Goal: Information Seeking & Learning: Learn about a topic

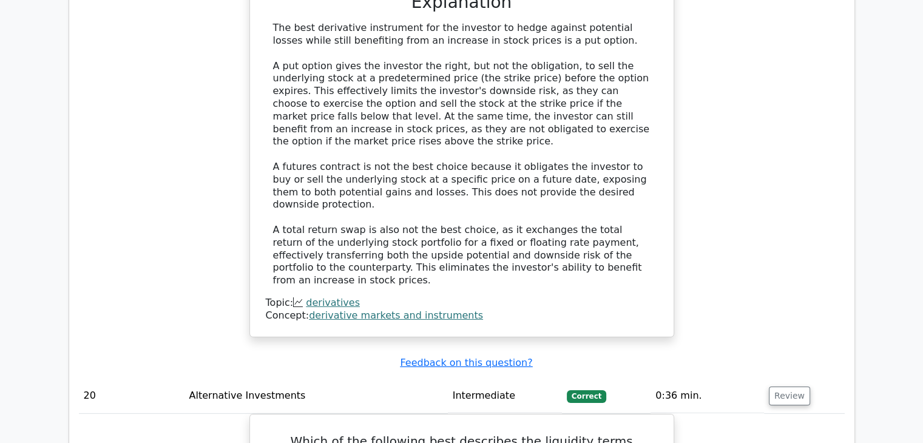
scroll to position [13017, 0]
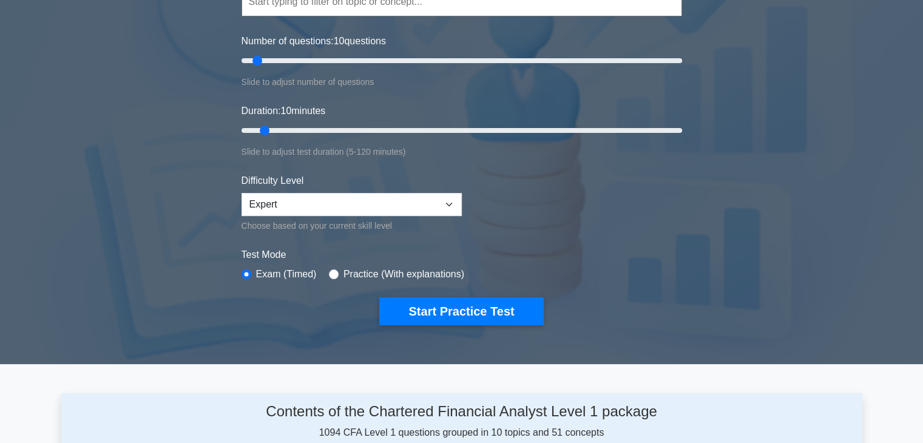
scroll to position [243, 0]
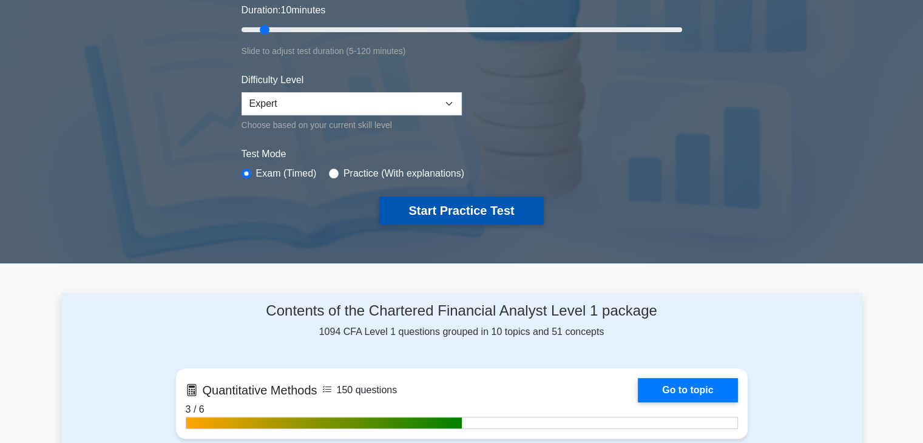
click at [471, 214] on button "Start Practice Test" at bounding box center [461, 211] width 164 height 28
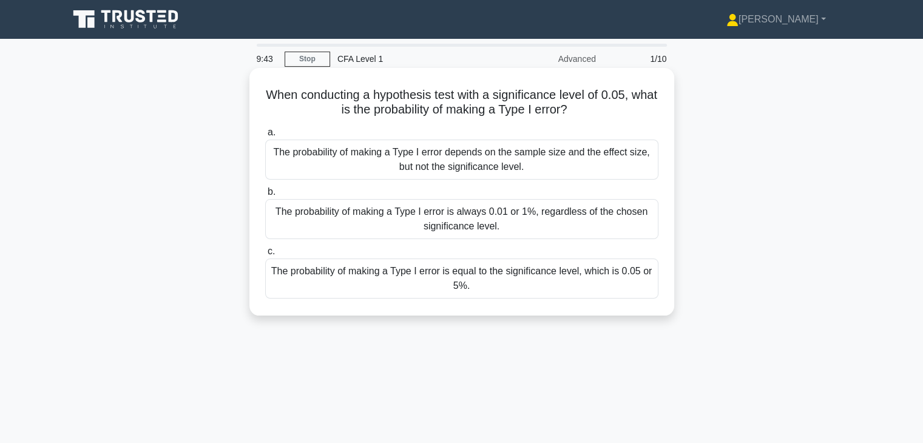
click at [503, 170] on div "The probability of making a Type I error depends on the sample size and the eff…" at bounding box center [461, 160] width 393 height 40
click at [265, 137] on input "a. The probability of making a Type I error depends on the sample size and the …" at bounding box center [265, 133] width 0 height 8
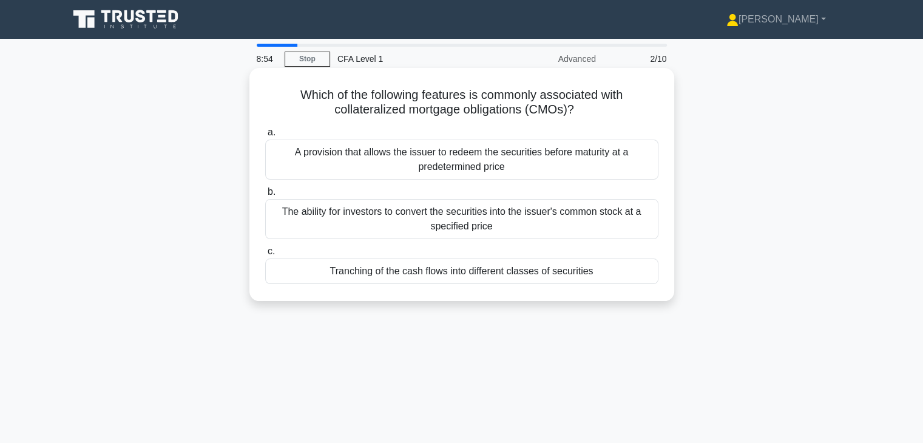
click at [491, 277] on div "Tranching of the cash flows into different classes of securities" at bounding box center [461, 270] width 393 height 25
click at [516, 272] on div "Tranching of the cash flows into different classes of securities" at bounding box center [461, 270] width 393 height 25
click at [265, 255] on input "c. Tranching of the cash flows into different classes of securities" at bounding box center [265, 252] width 0 height 8
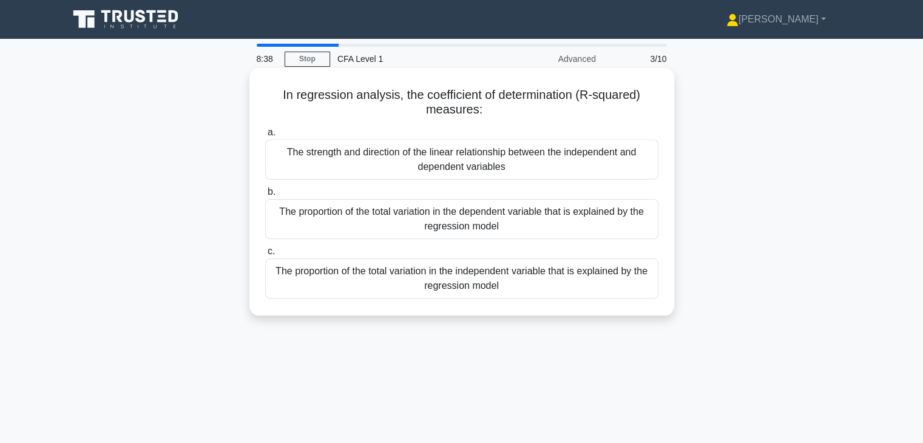
click at [495, 279] on div "The proportion of the total variation in the independent variable that is expla…" at bounding box center [461, 278] width 393 height 40
click at [388, 280] on div "The proportion of the total variation in the independent variable that is expla…" at bounding box center [461, 278] width 393 height 40
click at [265, 255] on input "c. The proportion of the total variation in the independent variable that is ex…" at bounding box center [265, 252] width 0 height 8
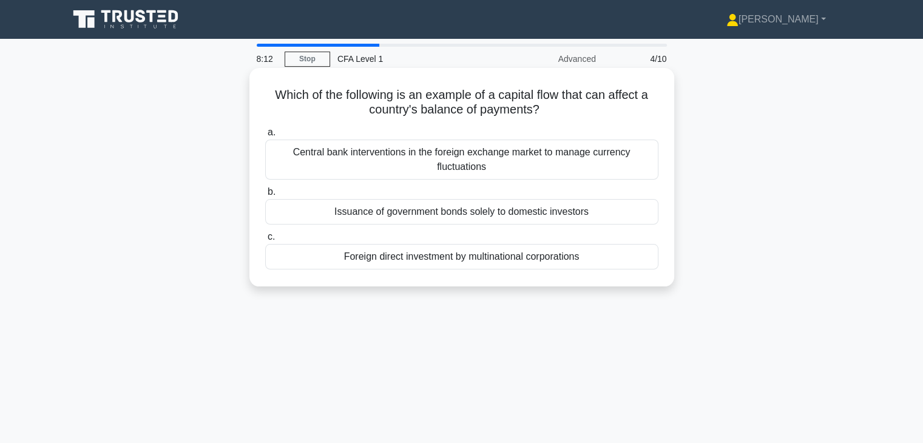
click at [539, 155] on div "Central bank interventions in the foreign exchange market to manage currency fl…" at bounding box center [461, 160] width 393 height 40
click at [265, 137] on input "a. Central bank interventions in the foreign exchange market to manage currency…" at bounding box center [265, 133] width 0 height 8
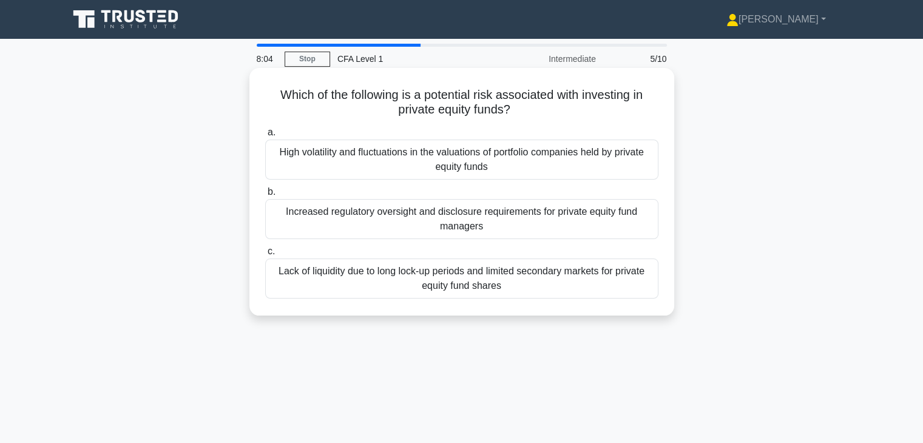
click at [522, 271] on div "Lack of liquidity due to long lock-up periods and limited secondary markets for…" at bounding box center [461, 278] width 393 height 40
click at [265, 255] on input "c. Lack of liquidity due to long lock-up periods and limited secondary markets …" at bounding box center [265, 252] width 0 height 8
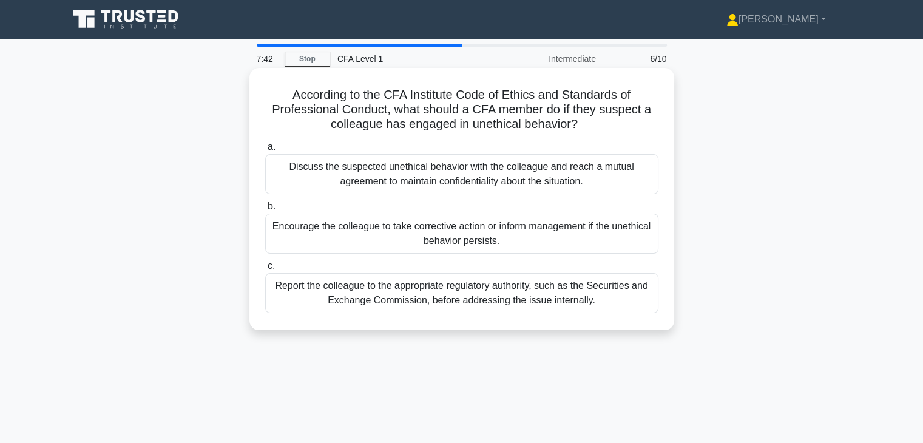
click at [462, 292] on div "Report the colleague to the appropriate regulatory authority, such as the Secur…" at bounding box center [461, 293] width 393 height 40
click at [265, 270] on input "c. Report the colleague to the appropriate regulatory authority, such as the Se…" at bounding box center [265, 266] width 0 height 8
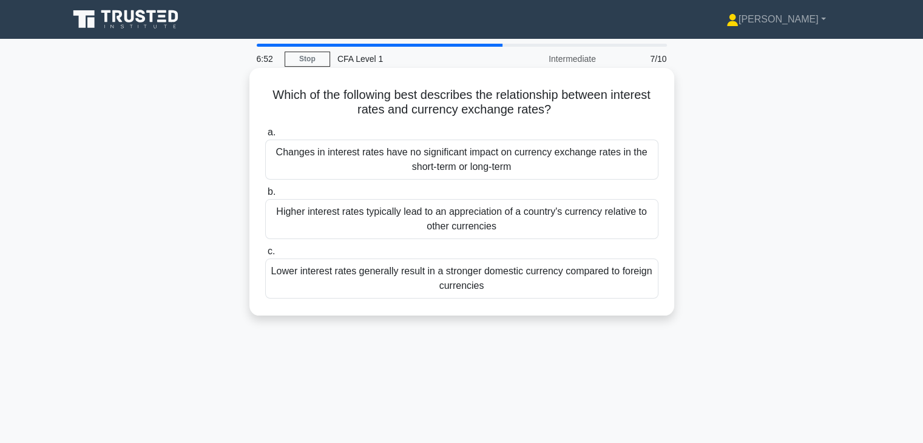
click at [441, 224] on div "Higher interest rates typically lead to an appreciation of a country's currency…" at bounding box center [461, 219] width 393 height 40
click at [265, 196] on input "b. Higher interest rates typically lead to an appreciation of a country's curre…" at bounding box center [265, 192] width 0 height 8
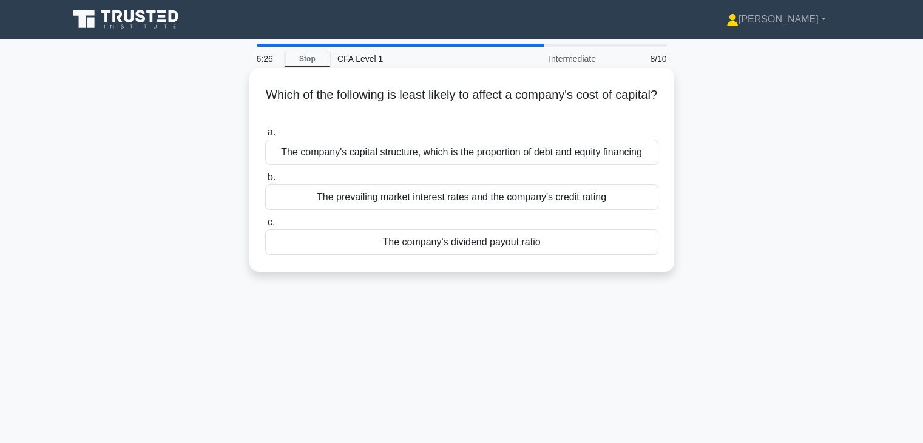
click at [434, 156] on div "The company's capital structure, which is the proportion of debt and equity fin…" at bounding box center [461, 152] width 393 height 25
click at [265, 137] on input "a. The company's capital structure, which is the proportion of debt and equity …" at bounding box center [265, 133] width 0 height 8
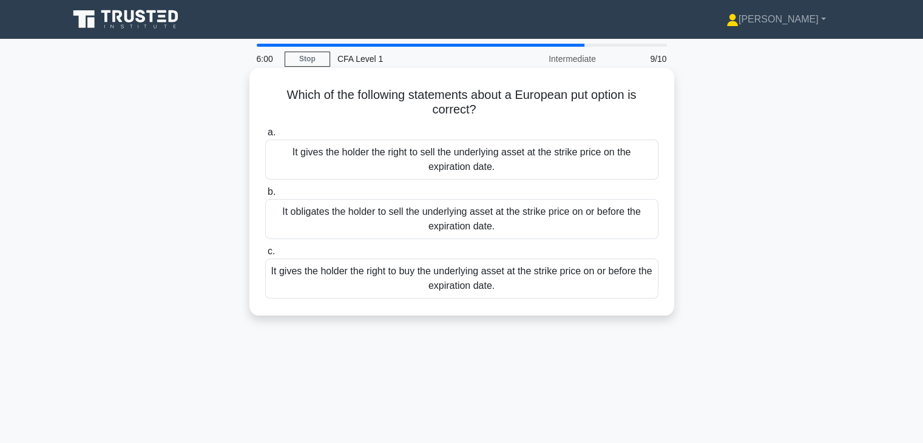
click at [559, 207] on div "It obligates the holder to sell the underlying asset at the strike price on or …" at bounding box center [461, 219] width 393 height 40
click at [265, 196] on input "b. It obligates the holder to sell the underlying asset at the strike price on …" at bounding box center [265, 192] width 0 height 8
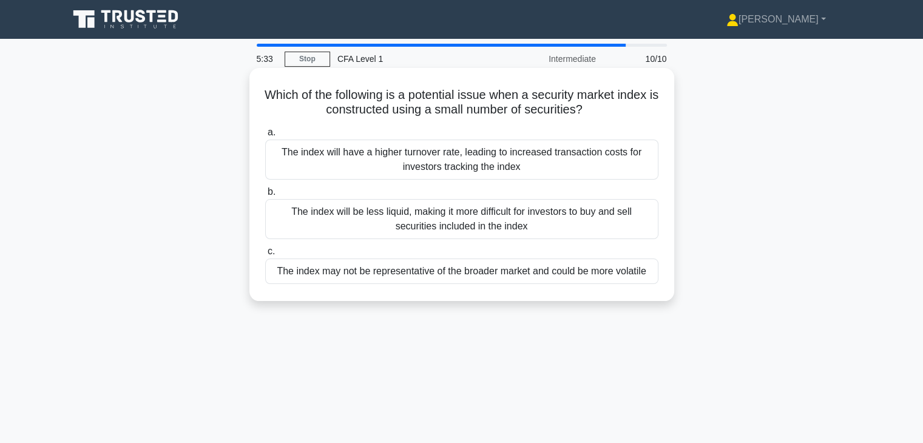
click at [515, 221] on div "The index will be less liquid, making it more difficult for investors to buy an…" at bounding box center [461, 219] width 393 height 40
click at [265, 196] on input "b. The index will be less liquid, making it more difficult for investors to buy…" at bounding box center [265, 192] width 0 height 8
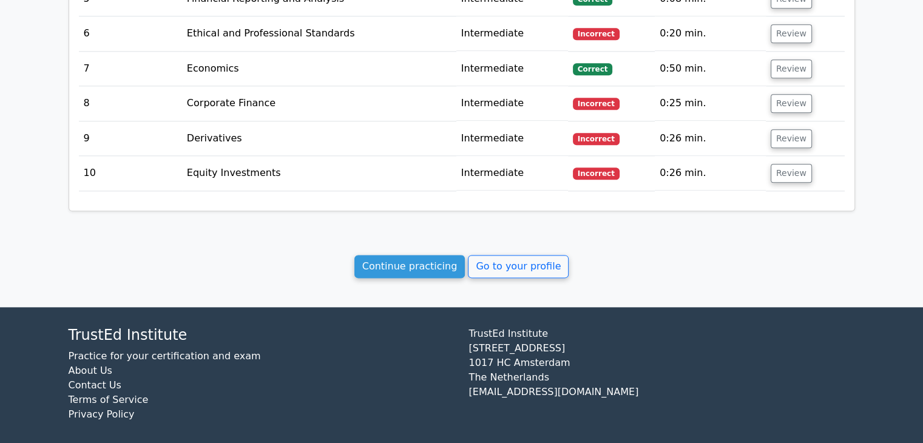
scroll to position [1243, 0]
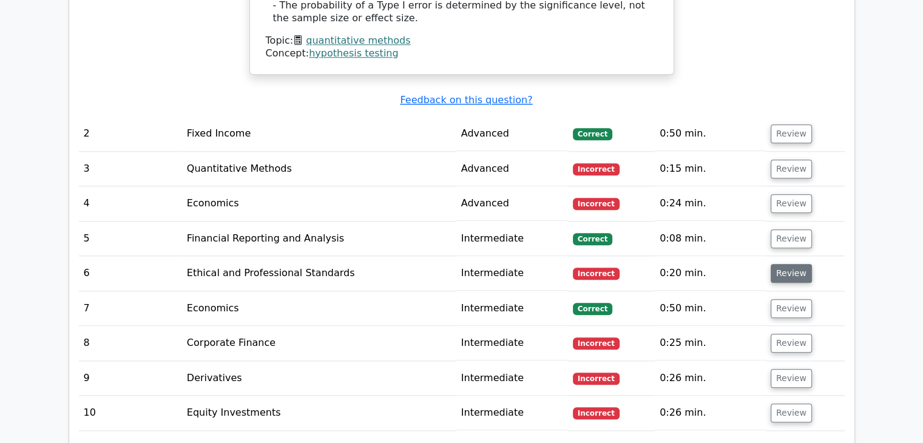
click at [791, 264] on button "Review" at bounding box center [791, 273] width 41 height 19
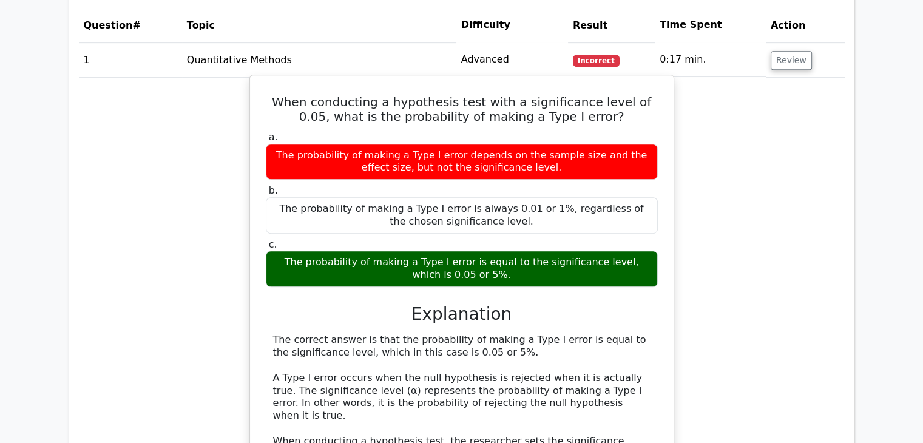
scroll to position [697, 0]
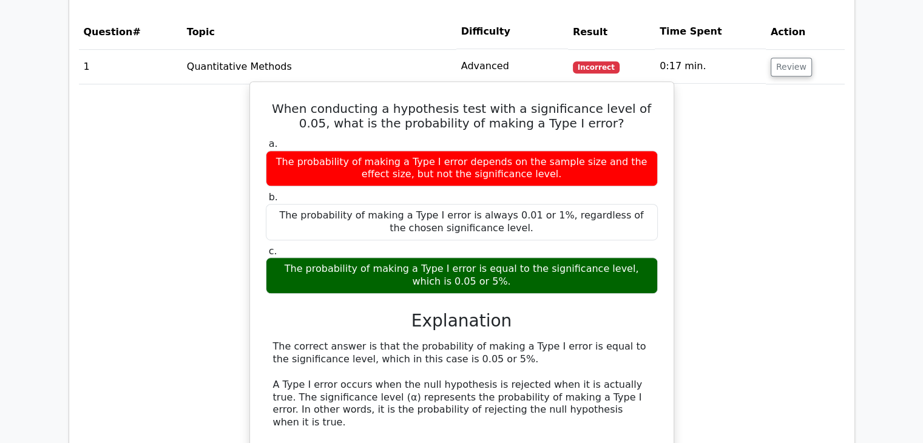
drag, startPoint x: 404, startPoint y: 342, endPoint x: 516, endPoint y: 360, distance: 114.2
copy div "probability of making a Type I error is equal to the significance level, which …"
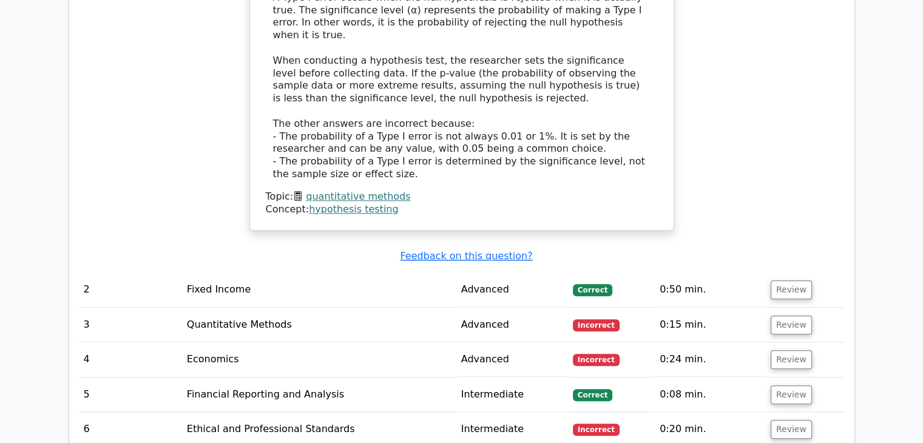
scroll to position [1122, 0]
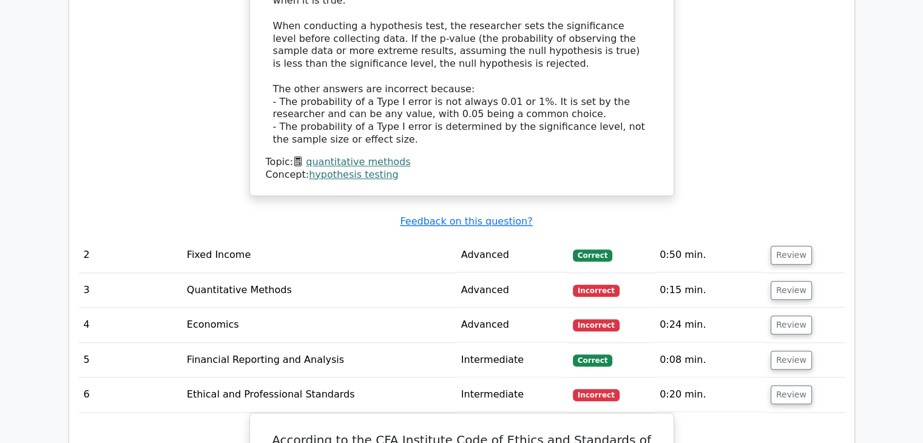
click at [795, 238] on td "Review" at bounding box center [805, 255] width 79 height 35
click at [791, 246] on button "Review" at bounding box center [791, 255] width 41 height 19
click at [798, 246] on button "Review" at bounding box center [791, 255] width 41 height 19
click at [797, 246] on button "Review" at bounding box center [791, 255] width 41 height 19
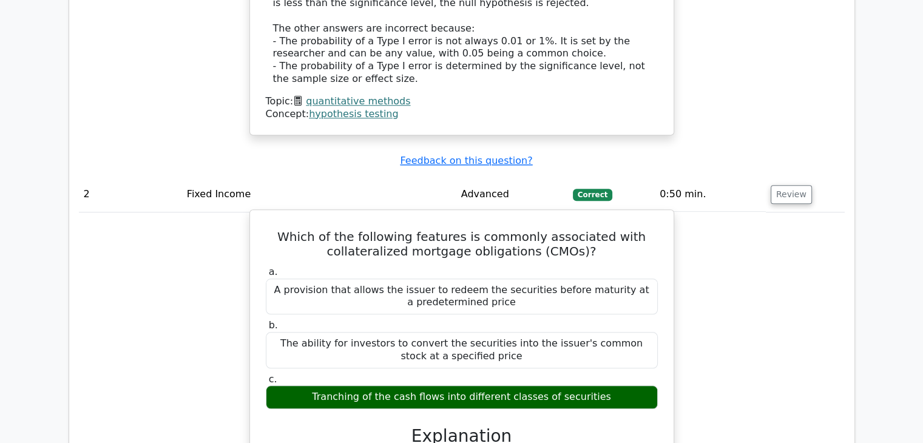
scroll to position [1304, 0]
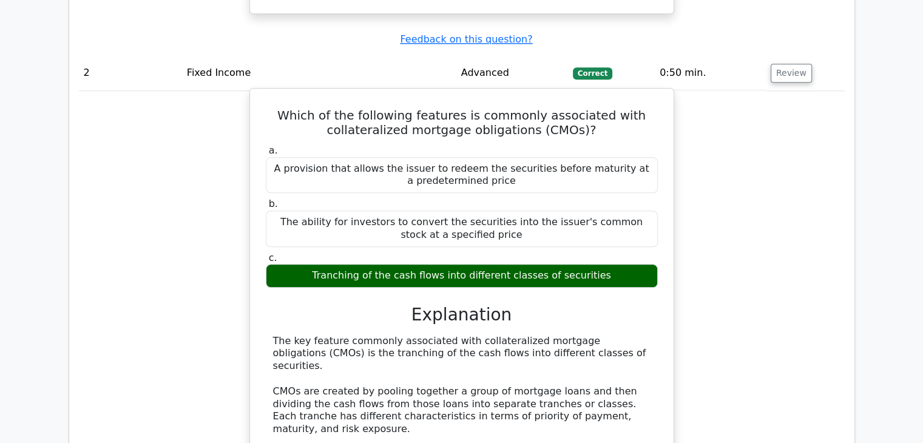
drag, startPoint x: 459, startPoint y: 328, endPoint x: 596, endPoint y: 336, distance: 137.4
copy div "collateralized mortgage obligations (CMOs) is the tranching of the cash flows i…"
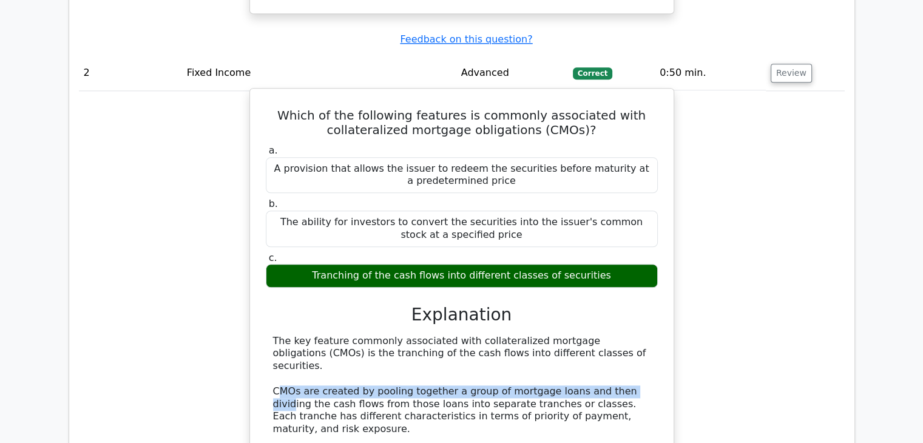
drag, startPoint x: 277, startPoint y: 360, endPoint x: 616, endPoint y: 357, distance: 339.8
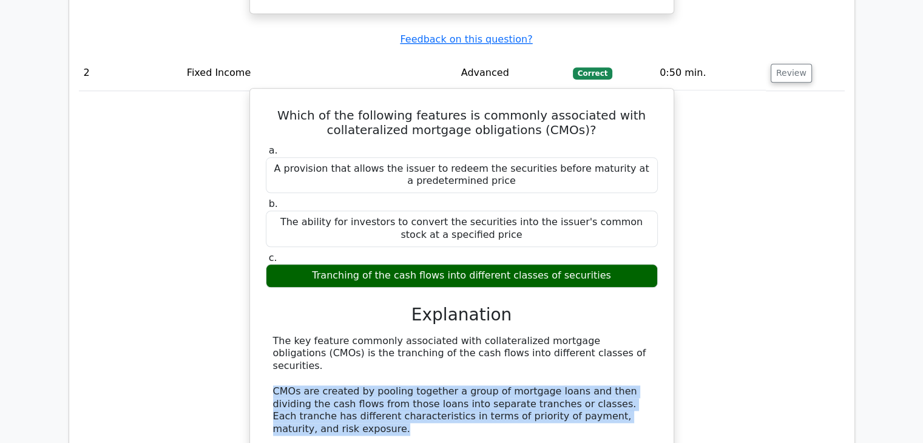
drag, startPoint x: 270, startPoint y: 363, endPoint x: 620, endPoint y: 390, distance: 350.5
copy div "CMOs are created by pooling together a group of mortgage loans and then dividin…"
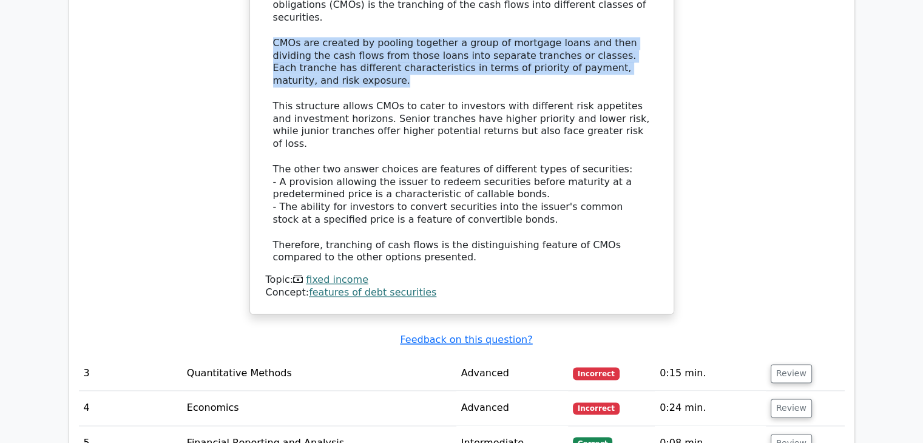
scroll to position [1729, 0]
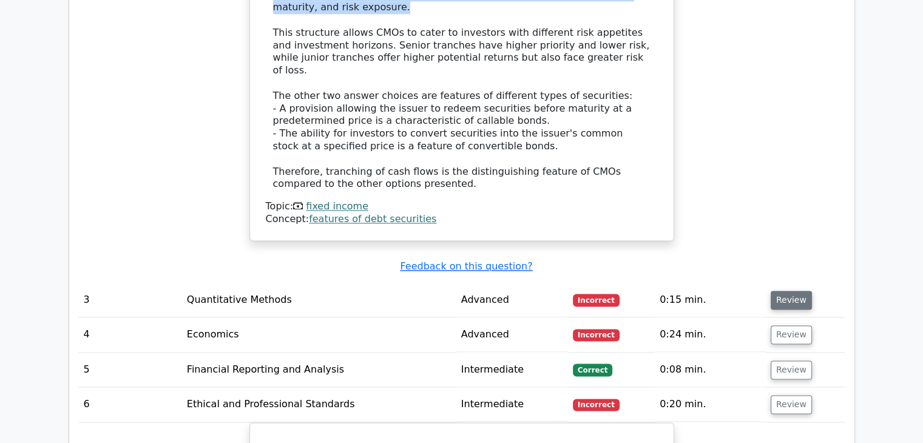
click at [778, 291] on button "Review" at bounding box center [791, 300] width 41 height 19
click at [800, 291] on button "Review" at bounding box center [791, 300] width 41 height 19
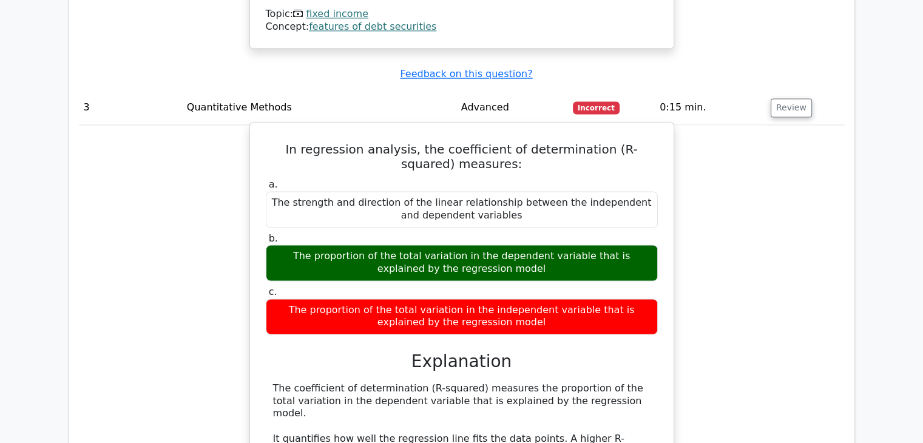
scroll to position [1971, 0]
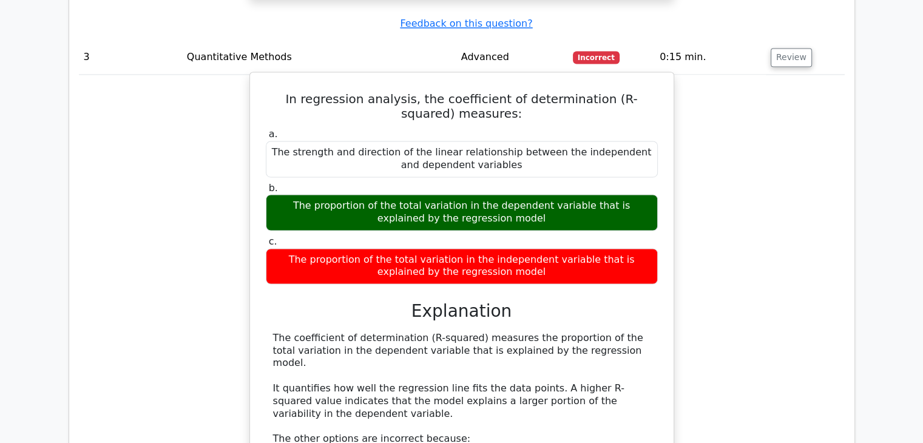
drag, startPoint x: 272, startPoint y: 282, endPoint x: 660, endPoint y: 291, distance: 388.5
click at [660, 291] on div "In regression analysis, the coefficient of determination (R-squared) measures: …" at bounding box center [462, 308] width 414 height 463
copy div "The coefficient of determination (R-squared) measures the proportion of the tot…"
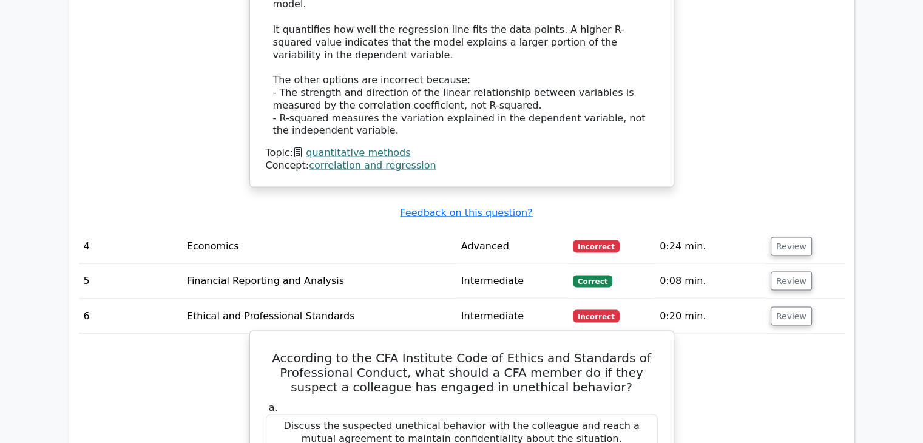
scroll to position [2335, 0]
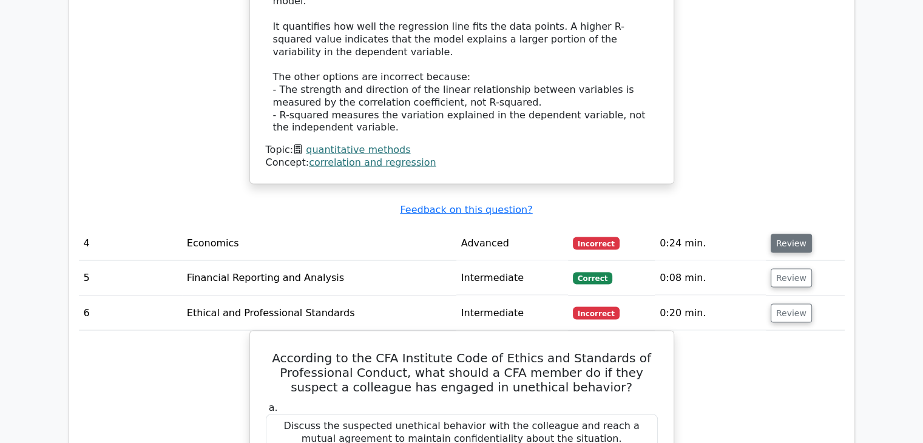
click at [794, 234] on button "Review" at bounding box center [791, 243] width 41 height 19
click at [792, 234] on button "Review" at bounding box center [791, 243] width 41 height 19
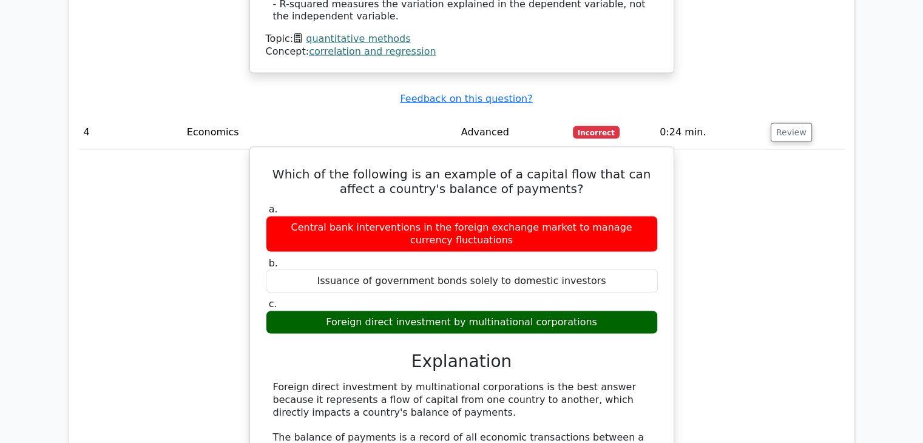
scroll to position [2457, 0]
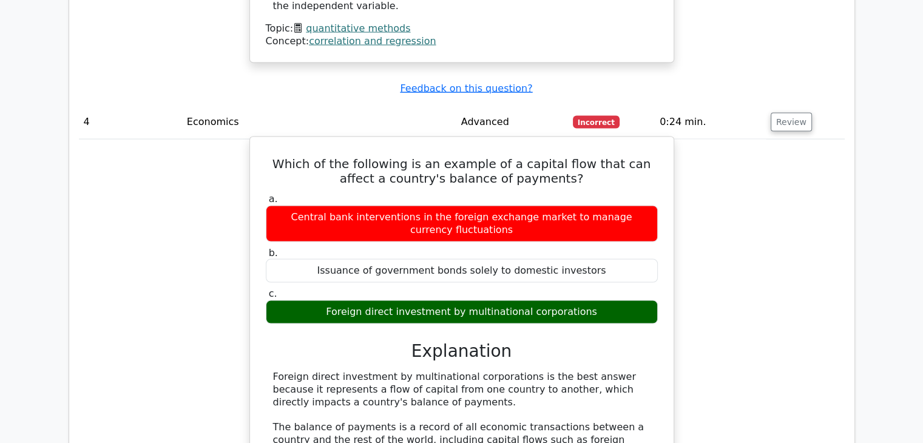
drag, startPoint x: 272, startPoint y: 306, endPoint x: 616, endPoint y: 331, distance: 344.9
copy div "Foreign direct investment by multinational corporations is the best answer beca…"
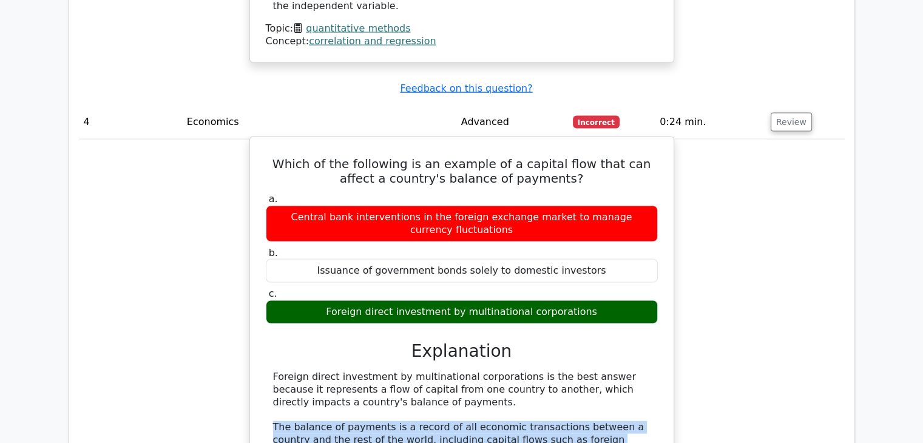
drag, startPoint x: 262, startPoint y: 359, endPoint x: 645, endPoint y: 374, distance: 383.2
click at [645, 374] on div "Which of the following is an example of a capital flow that can affect a countr…" at bounding box center [462, 398] width 414 height 513
copy div "The balance of payments is a record of all economic transactions between a coun…"
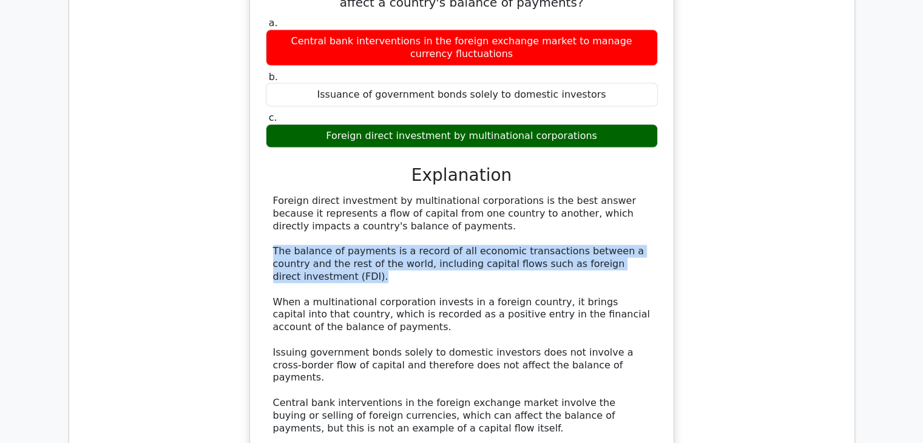
scroll to position [2760, 0]
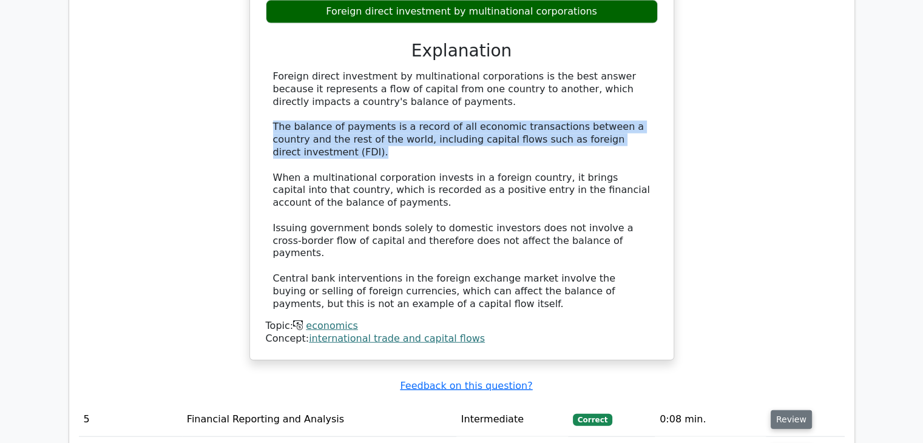
click at [794, 410] on button "Review" at bounding box center [791, 419] width 41 height 19
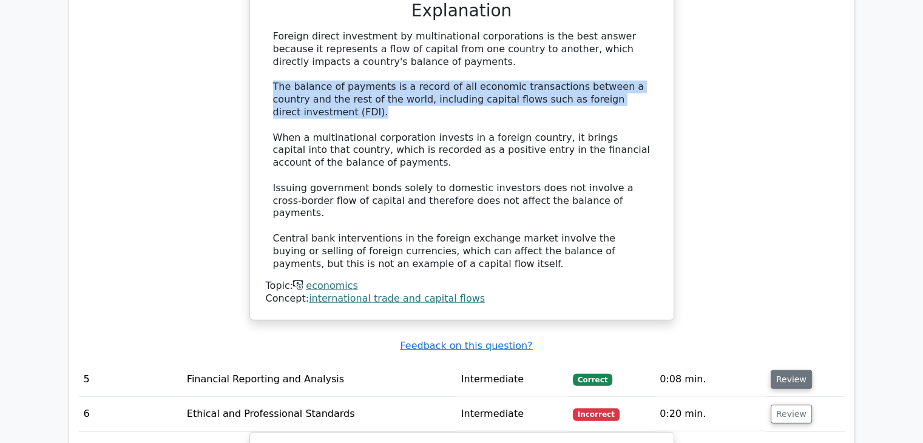
scroll to position [2821, 0]
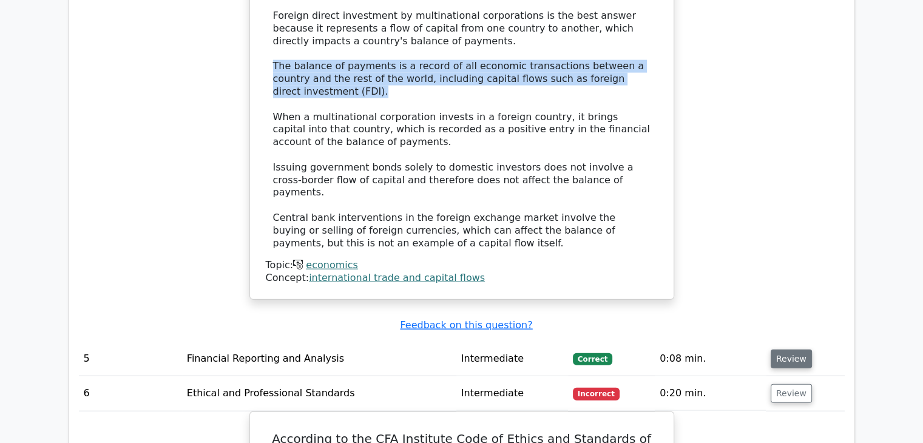
click at [774, 349] on button "Review" at bounding box center [791, 358] width 41 height 19
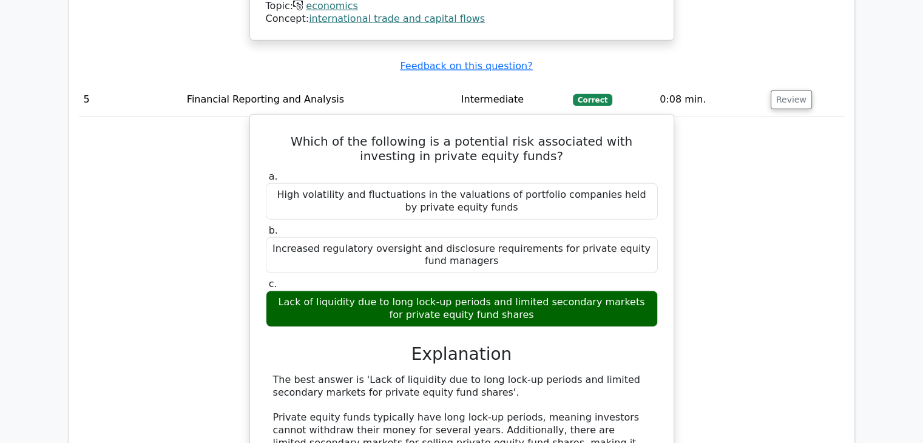
scroll to position [3124, 0]
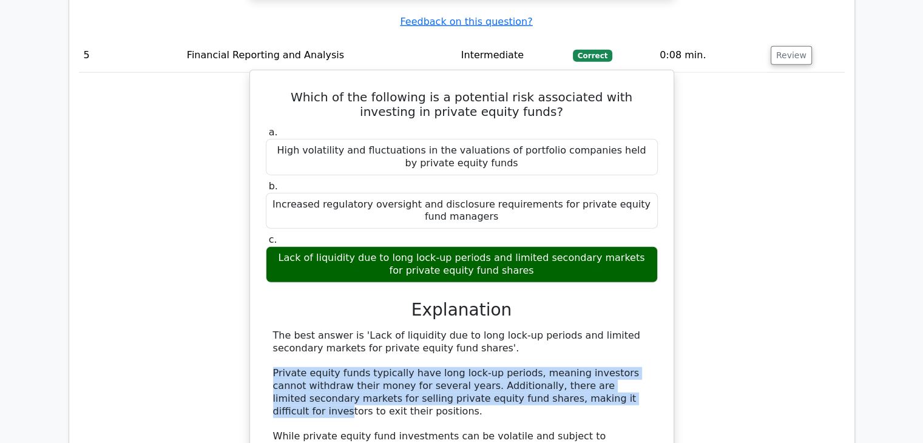
drag, startPoint x: 267, startPoint y: 280, endPoint x: 584, endPoint y: 309, distance: 318.7
click at [584, 329] on div "The best answer is 'Lack of liquidity due to long lock-up periods and limited s…" at bounding box center [462, 423] width 392 height 189
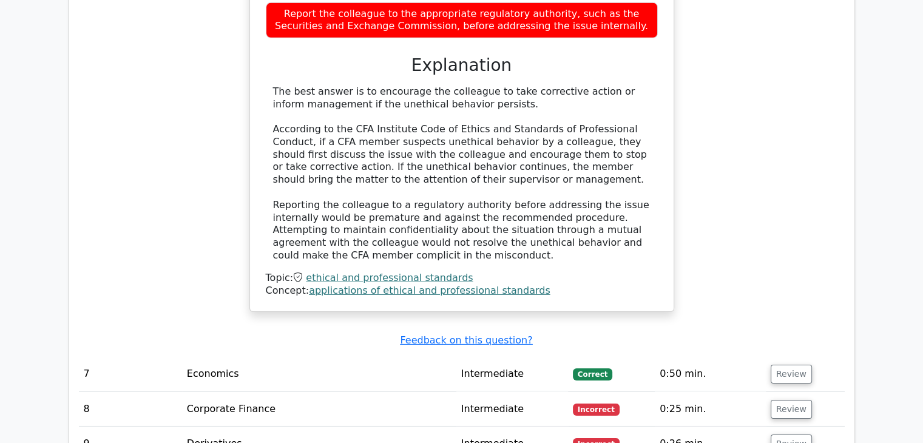
scroll to position [4034, 0]
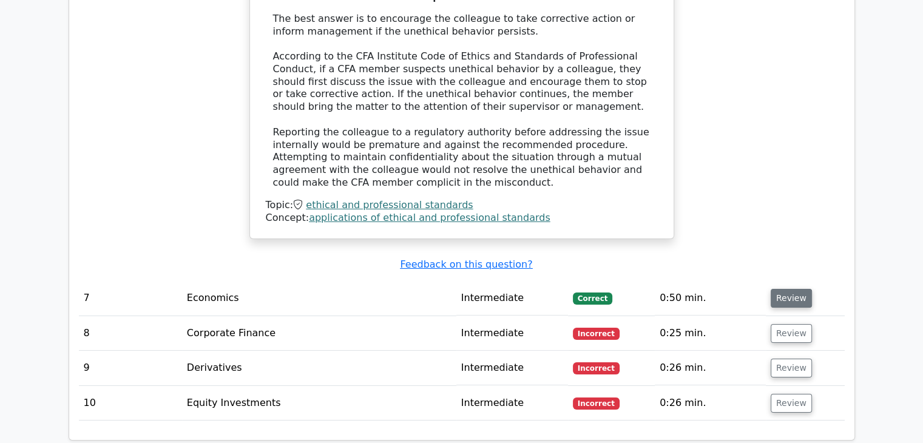
click at [775, 289] on button "Review" at bounding box center [791, 298] width 41 height 19
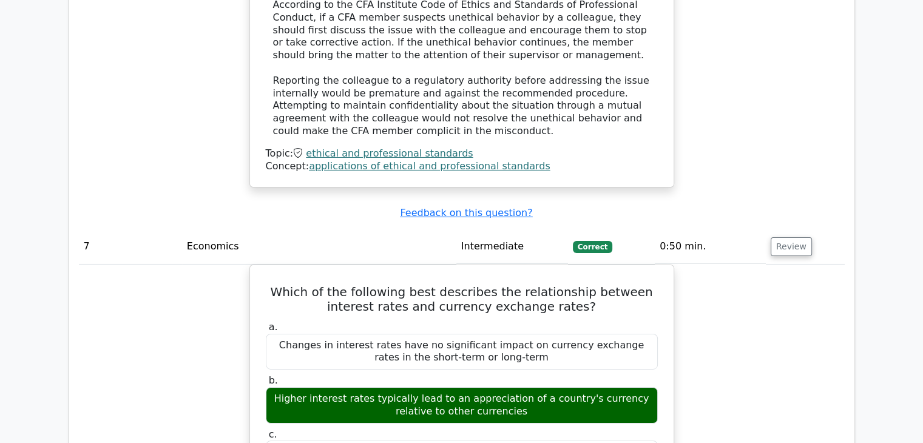
scroll to position [4156, 0]
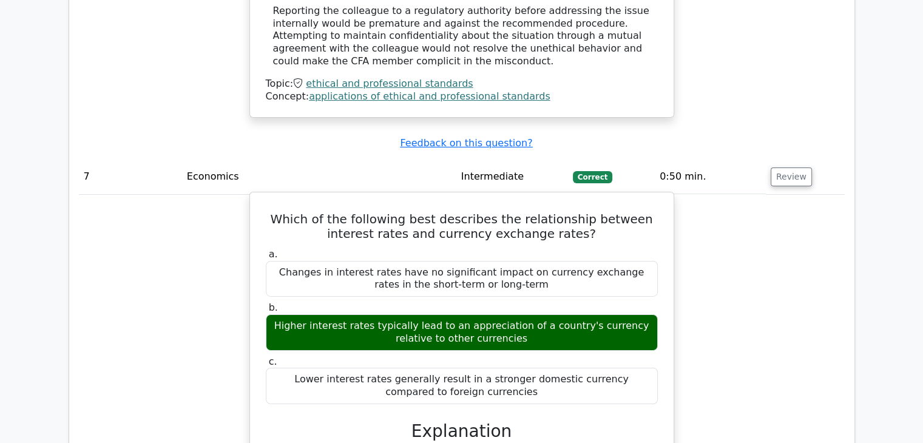
drag, startPoint x: 267, startPoint y: 328, endPoint x: 428, endPoint y: 365, distance: 165.5
copy div "Higher interest rates typically lead to an appreciation of a country's currency…"
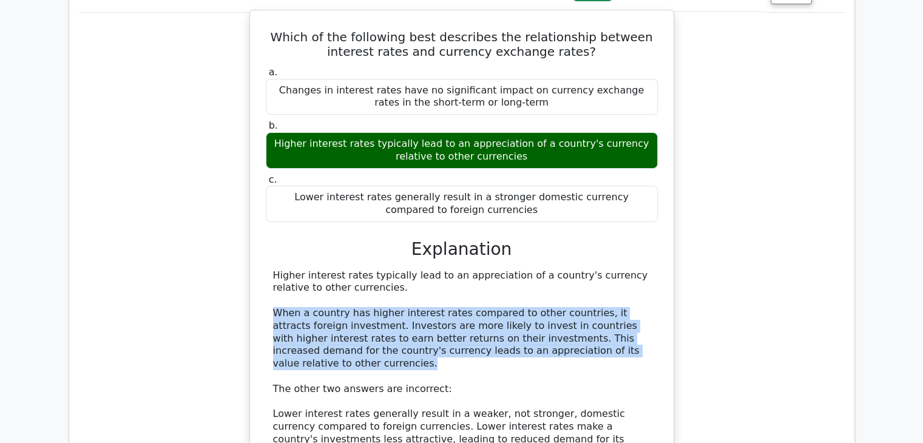
drag, startPoint x: 267, startPoint y: 189, endPoint x: 582, endPoint y: 232, distance: 318.4
click at [582, 269] on div "Higher interest rates typically lead to an appreciation of a country's currency…" at bounding box center [462, 395] width 392 height 252
copy div "When a country has higher interest rates compared to other countries, it attrac…"
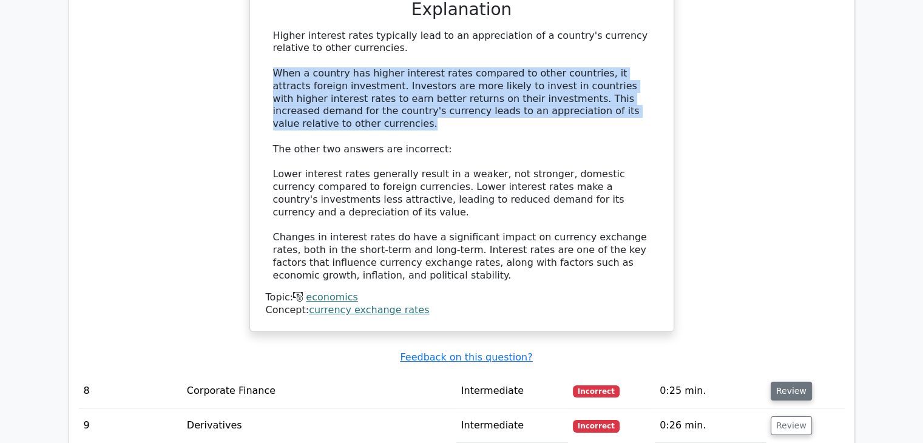
click at [787, 382] on button "Review" at bounding box center [791, 391] width 41 height 19
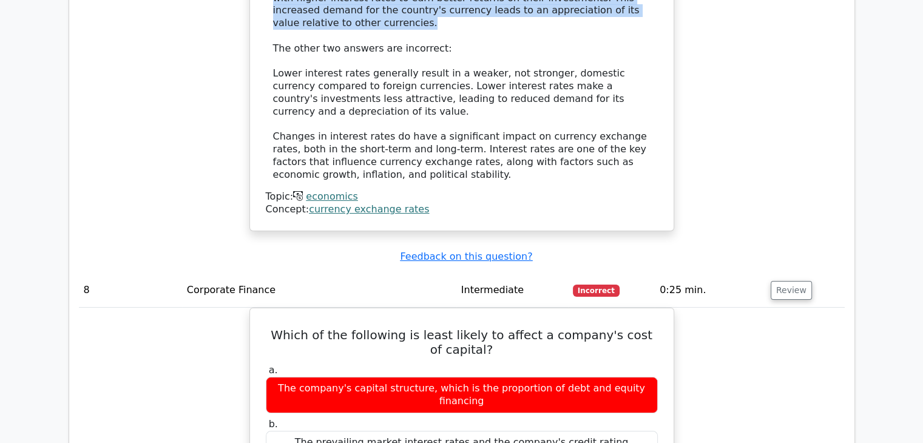
scroll to position [4702, 0]
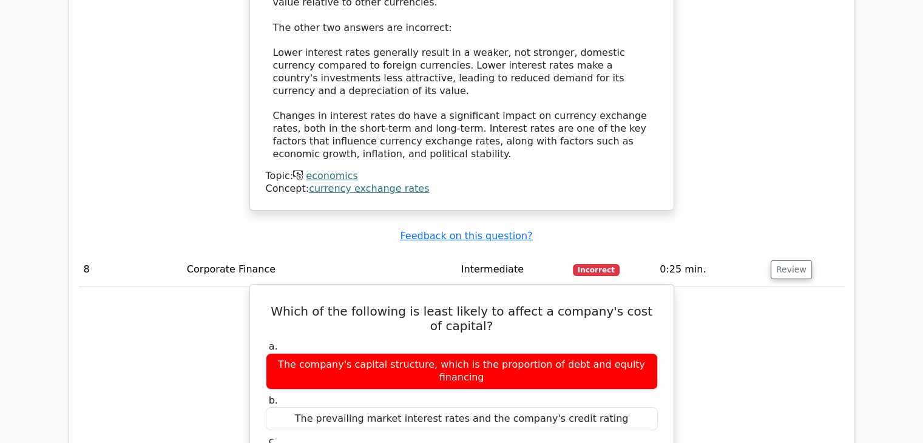
drag, startPoint x: 274, startPoint y: 362, endPoint x: 614, endPoint y: 365, distance: 339.8
copy div "The company's dividend payout ratio is the least likely to affect its cost of c…"
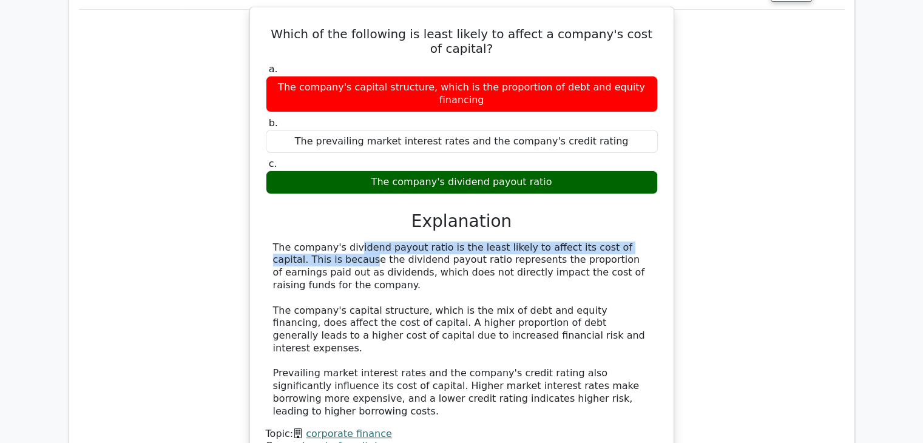
scroll to position [5066, 0]
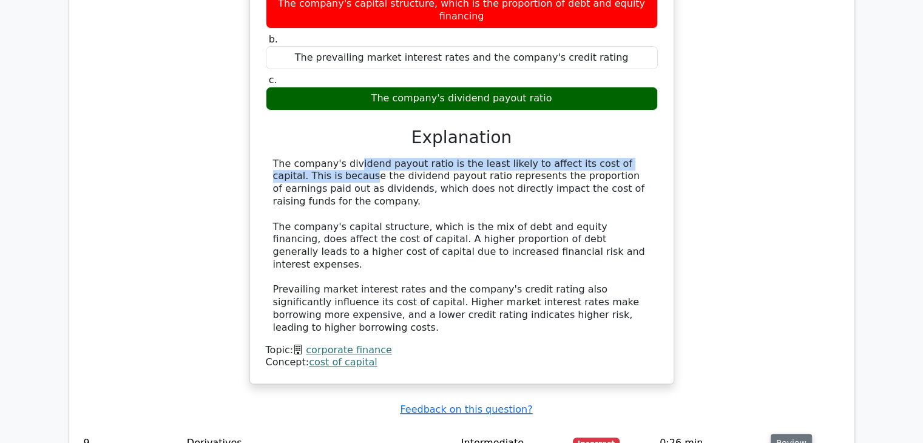
click at [794, 434] on button "Review" at bounding box center [791, 443] width 41 height 19
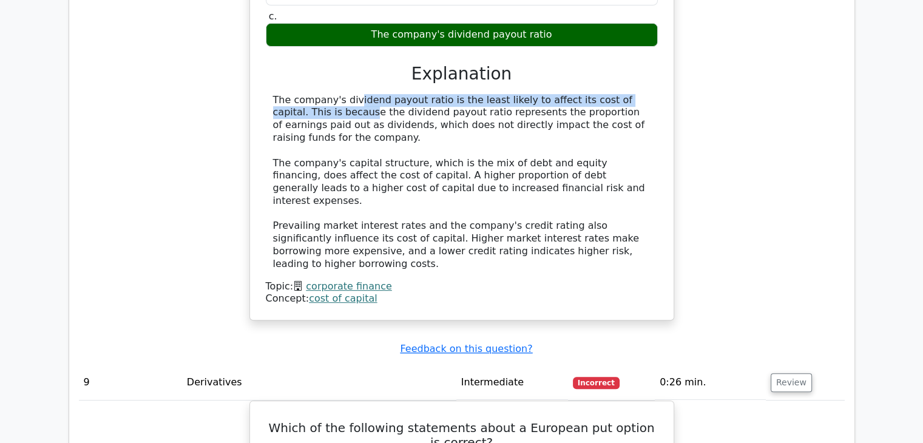
scroll to position [5248, 0]
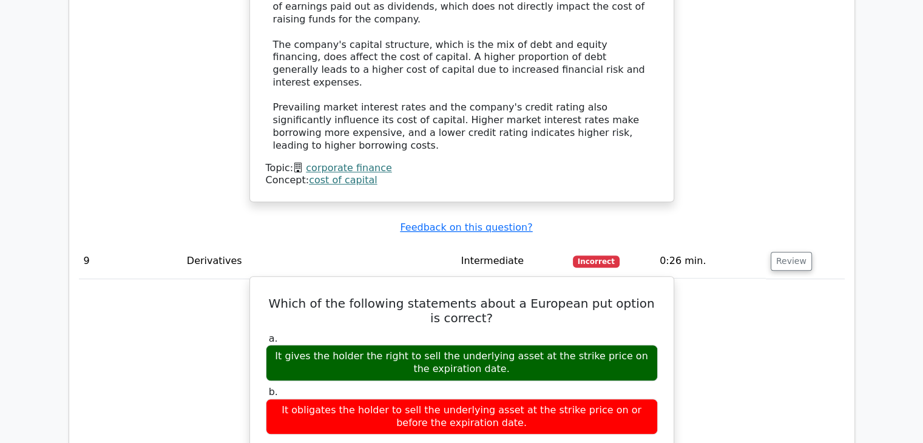
drag, startPoint x: 267, startPoint y: 349, endPoint x: 548, endPoint y: 374, distance: 282.0
copy div "A European put option gives the holder the right, but not the obligation, to se…"
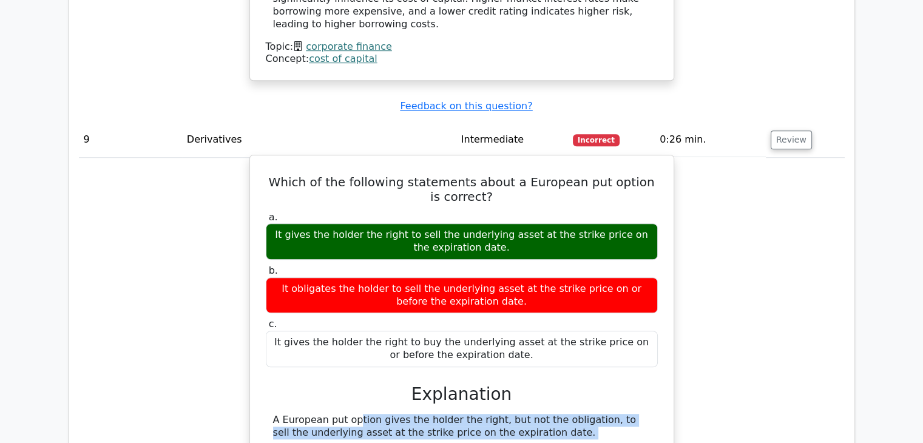
scroll to position [5551, 0]
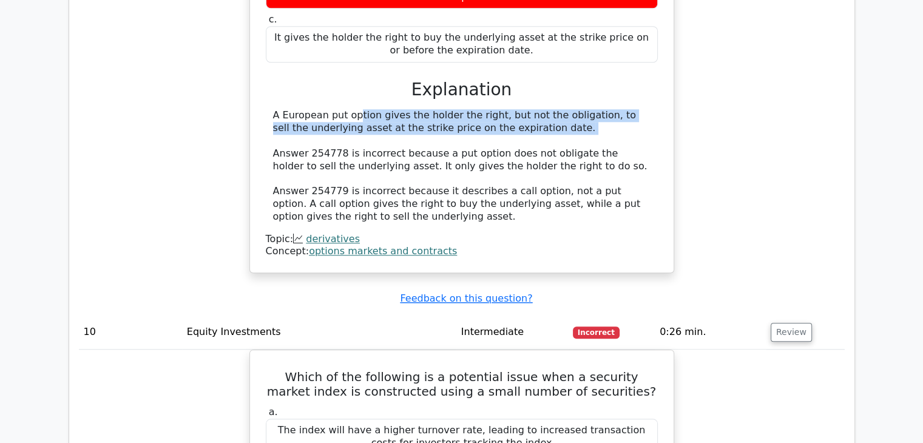
scroll to position [5794, 0]
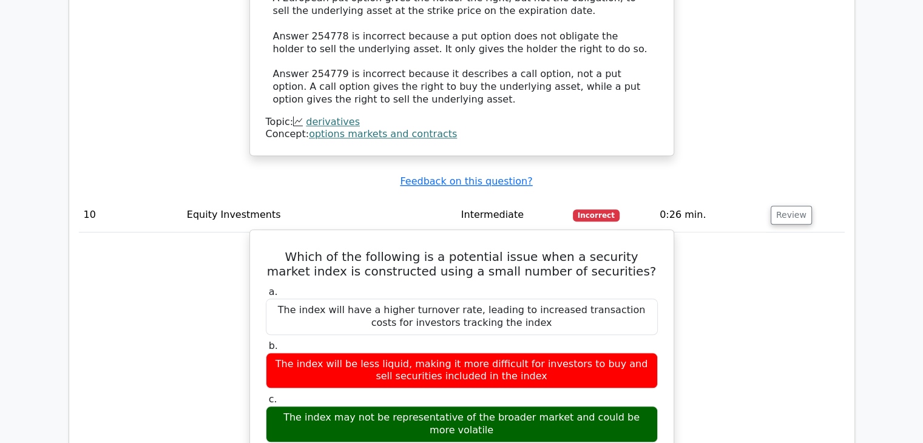
drag, startPoint x: 295, startPoint y: 331, endPoint x: 616, endPoint y: 389, distance: 326.2
